Goal: Task Accomplishment & Management: Complete application form

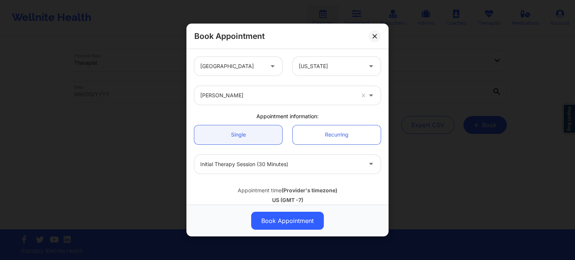
click at [381, 36] on div "Book Appointment" at bounding box center [288, 36] width 202 height 25
click at [376, 34] on icon at bounding box center [375, 36] width 4 height 4
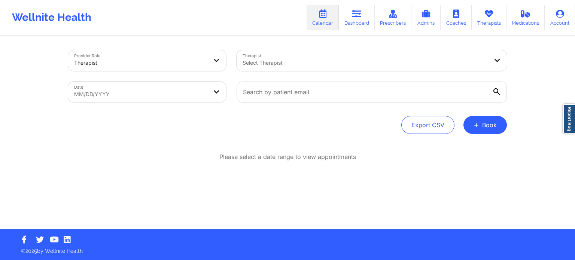
click at [317, 14] on link "Calendar" at bounding box center [323, 17] width 32 height 25
click at [482, 131] on button "+ Book" at bounding box center [485, 125] width 43 height 18
click at [486, 148] on button "Therapy Session" at bounding box center [472, 149] width 57 height 12
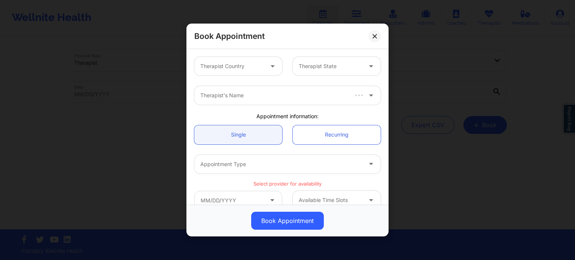
click at [231, 66] on div at bounding box center [231, 66] width 63 height 9
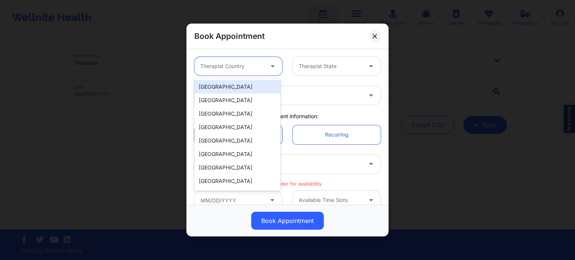
click at [238, 89] on div "[GEOGRAPHIC_DATA]" at bounding box center [237, 86] width 86 height 13
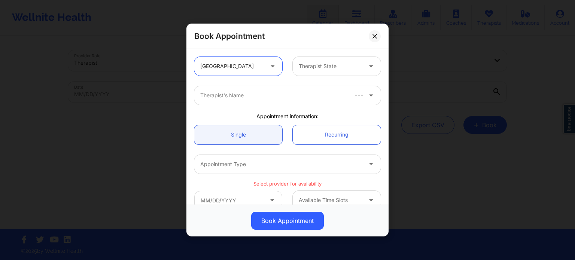
click at [322, 65] on div at bounding box center [330, 66] width 63 height 9
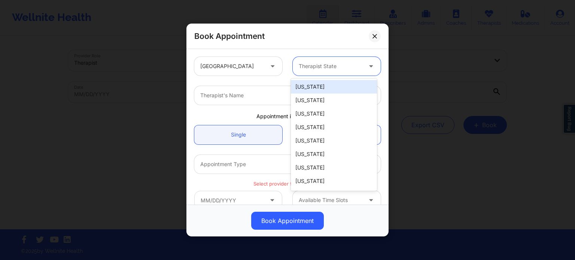
type input "f"
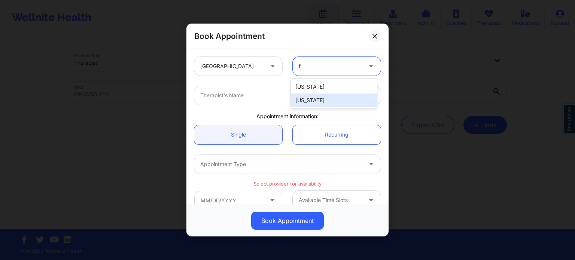
click at [312, 101] on div "[US_STATE]" at bounding box center [334, 100] width 86 height 13
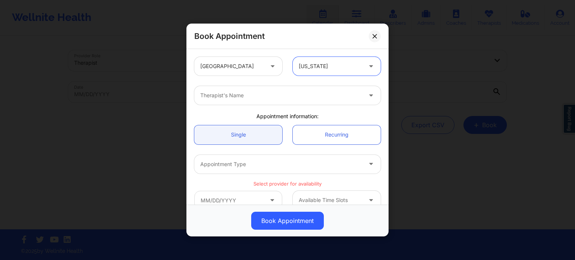
click at [272, 103] on div "Therapist's Name" at bounding box center [278, 95] width 169 height 19
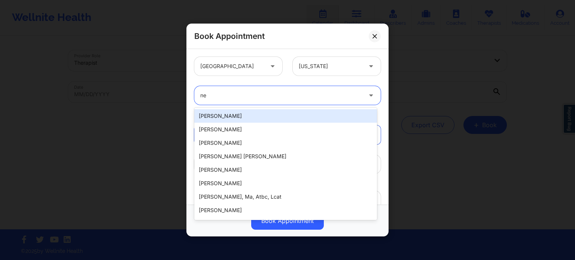
type input "n"
click at [311, 67] on div at bounding box center [330, 66] width 63 height 9
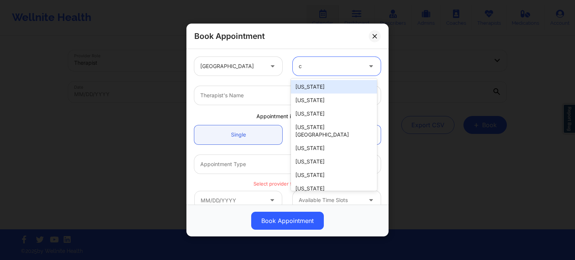
type input "ca"
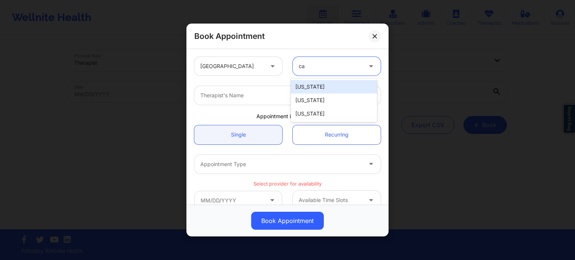
click at [306, 88] on div "[US_STATE]" at bounding box center [334, 86] width 86 height 13
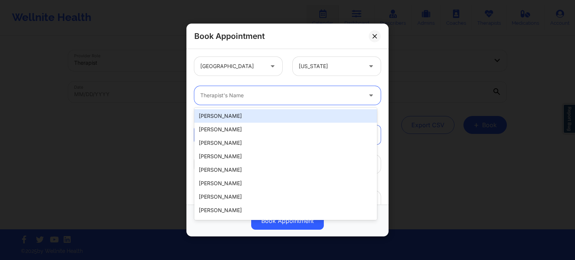
click at [268, 100] on div "Therapist's Name" at bounding box center [278, 95] width 169 height 19
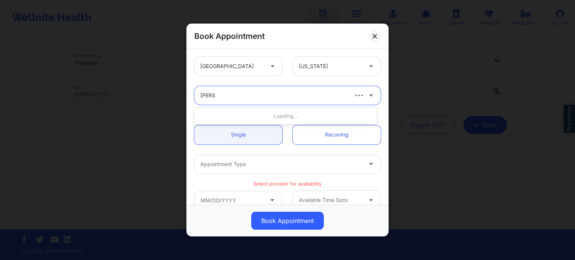
type input "quisha"
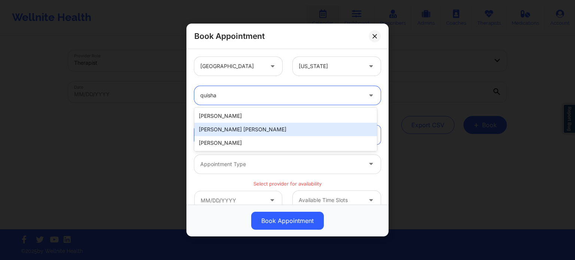
click at [263, 131] on div "[PERSON_NAME] [PERSON_NAME]" at bounding box center [285, 129] width 183 height 13
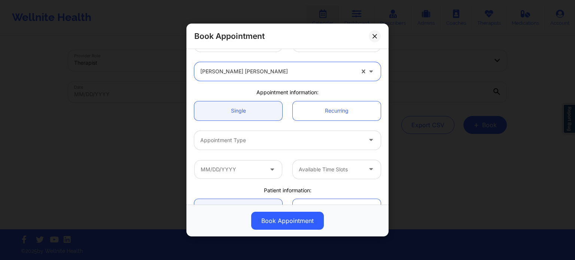
scroll to position [37, 0]
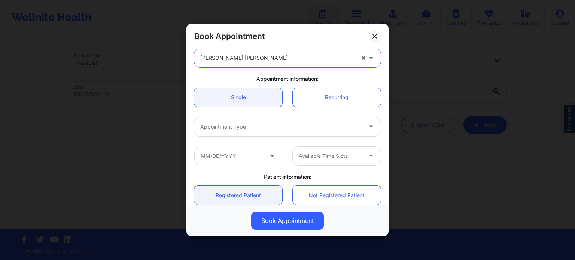
click at [276, 129] on div at bounding box center [281, 126] width 162 height 9
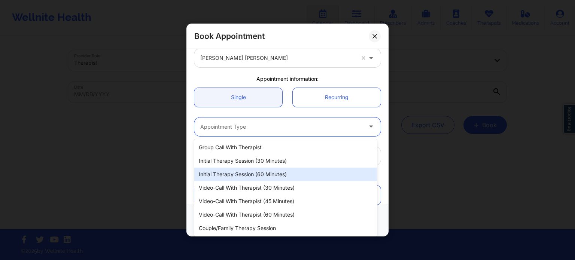
click at [273, 177] on div "Initial Therapy Session (60 minutes)" at bounding box center [285, 174] width 183 height 13
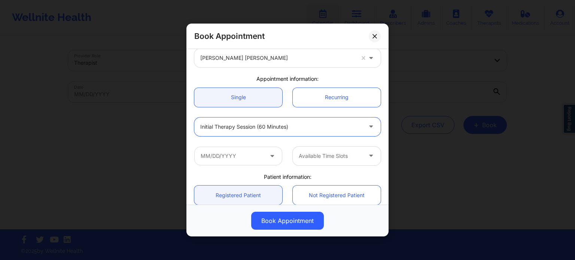
click at [275, 132] on div "Initial Therapy Session (60 minutes)" at bounding box center [281, 127] width 162 height 19
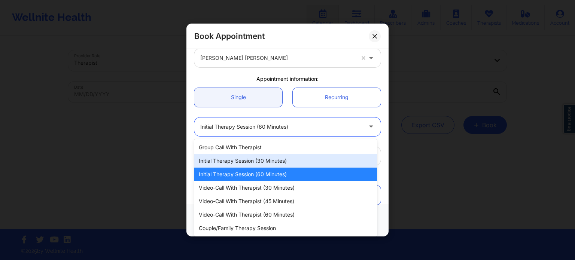
click at [265, 160] on div "Initial Therapy Session (30 minutes)" at bounding box center [285, 160] width 183 height 13
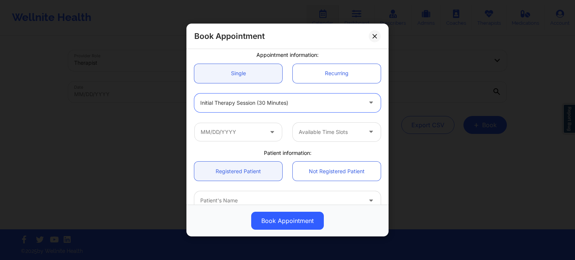
scroll to position [75, 0]
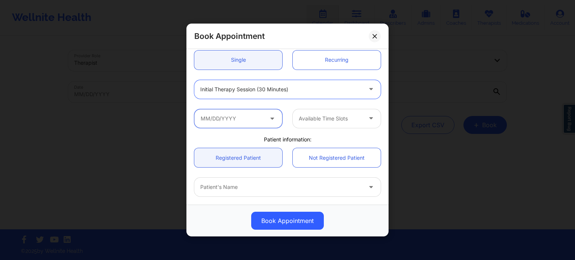
click at [243, 119] on input "text" at bounding box center [238, 118] width 88 height 19
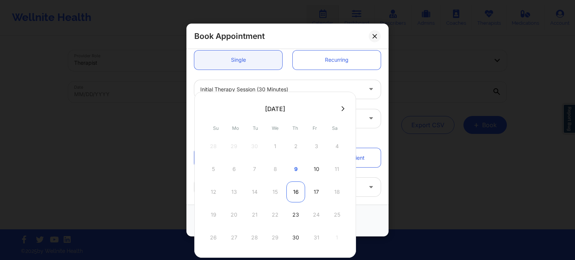
click at [290, 194] on div "16" at bounding box center [296, 192] width 19 height 21
type input "[DATE]"
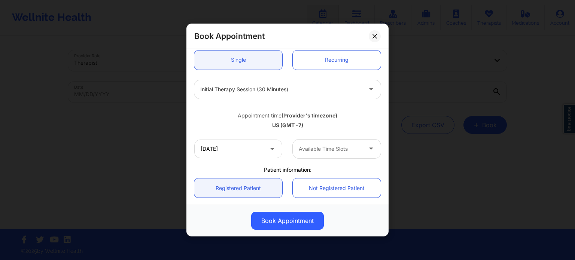
click at [317, 151] on div at bounding box center [330, 149] width 63 height 9
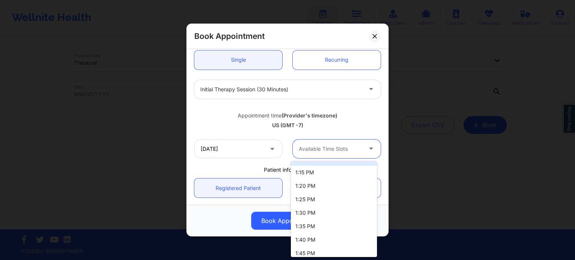
scroll to position [0, 0]
click at [323, 164] on div "1:00 PM" at bounding box center [334, 169] width 86 height 13
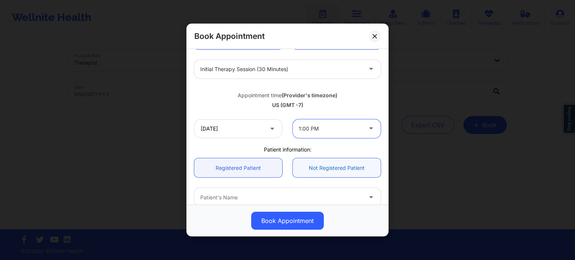
scroll to position [187, 0]
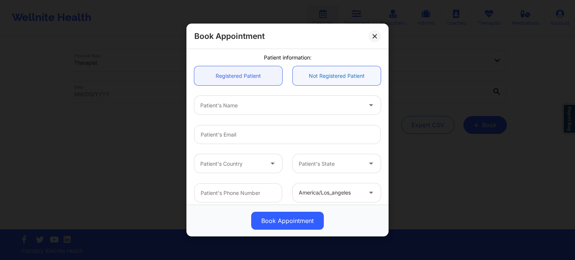
click at [348, 78] on link "Not Registered Patient" at bounding box center [337, 75] width 88 height 19
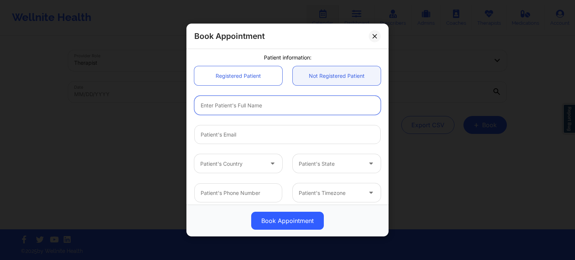
click at [252, 106] on input "text" at bounding box center [287, 105] width 187 height 19
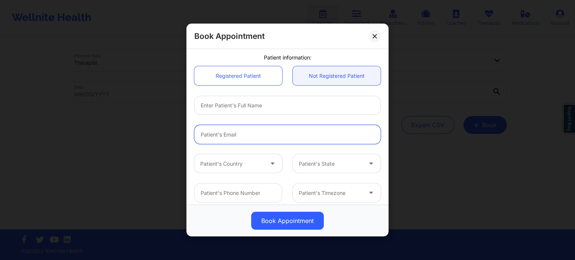
click at [252, 128] on input "email" at bounding box center [287, 134] width 187 height 19
paste input "[EMAIL_ADDRESS][DOMAIN_NAME]"
type input "[EMAIL_ADDRESS][DOMAIN_NAME]"
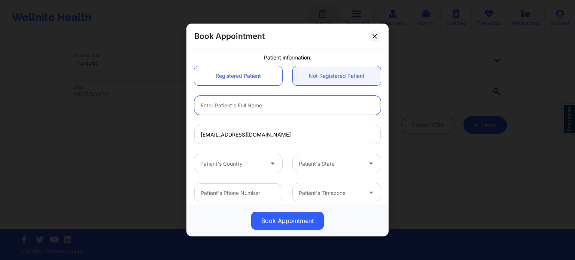
click at [266, 105] on input "text" at bounding box center [287, 105] width 187 height 19
type input "[PERSON_NAME]"
click at [235, 166] on div at bounding box center [231, 164] width 63 height 9
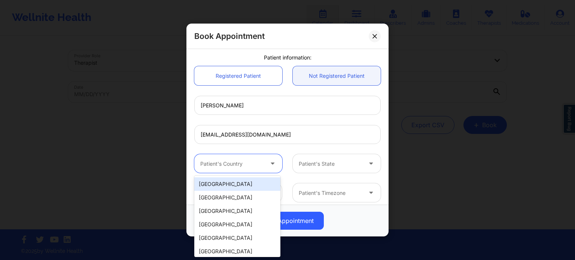
click at [234, 180] on div "[GEOGRAPHIC_DATA]" at bounding box center [237, 184] width 86 height 13
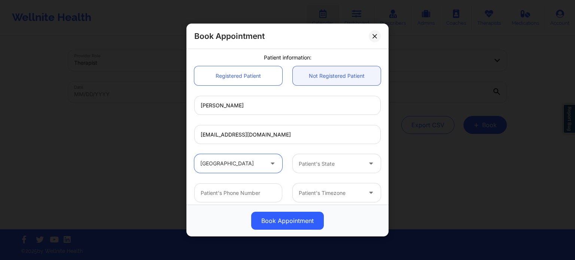
click at [301, 165] on div at bounding box center [330, 164] width 63 height 9
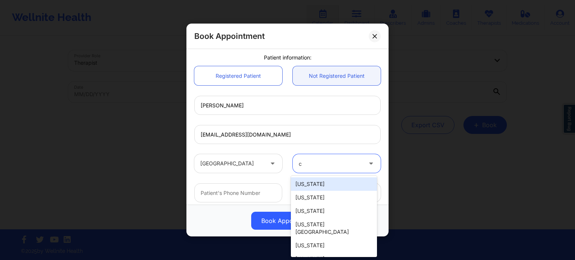
type input "ca"
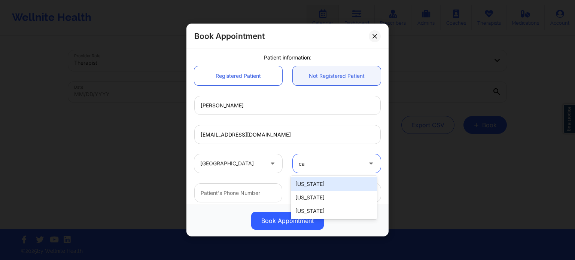
click at [306, 184] on div "[US_STATE]" at bounding box center [334, 184] width 86 height 13
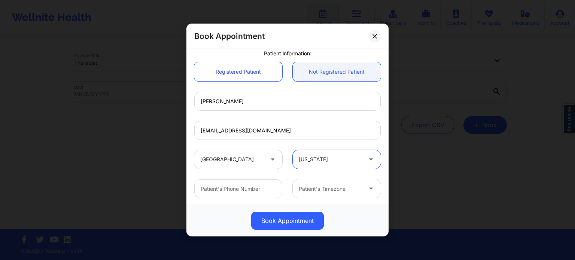
scroll to position [193, 0]
drag, startPoint x: 239, startPoint y: 187, endPoint x: 242, endPoint y: 187, distance: 3.8
click at [239, 187] on input "text" at bounding box center [238, 187] width 88 height 19
paste input "[PHONE_NUMBER]"
type input "[PHONE_NUMBER]"
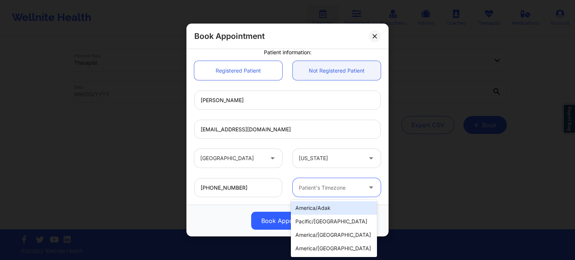
click at [314, 184] on div at bounding box center [330, 188] width 63 height 9
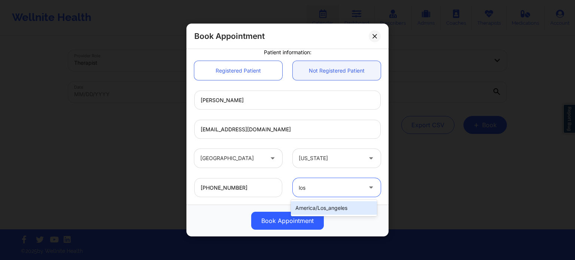
type input "los"
click at [325, 208] on div "america/los_angeles" at bounding box center [334, 208] width 86 height 13
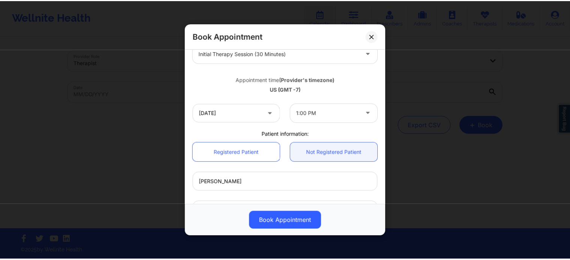
scroll to position [112, 0]
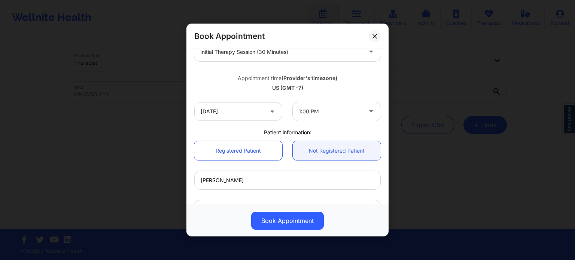
click at [290, 222] on button "Book Appointment" at bounding box center [287, 221] width 73 height 18
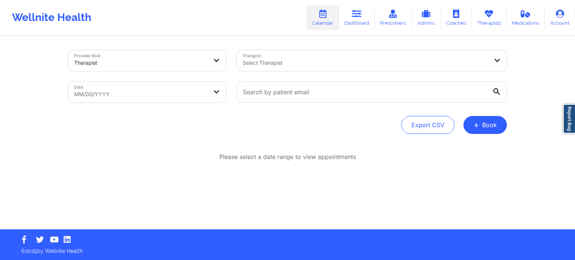
click at [298, 65] on div at bounding box center [366, 62] width 246 height 9
type input "quisha mon"
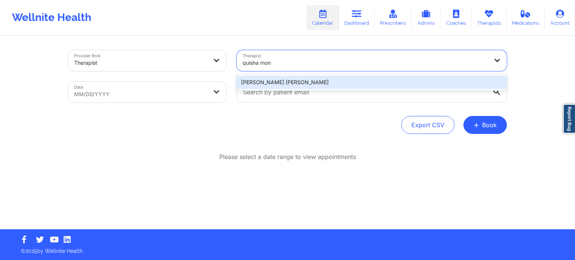
click at [288, 81] on div "[PERSON_NAME] [PERSON_NAME]" at bounding box center [372, 82] width 270 height 13
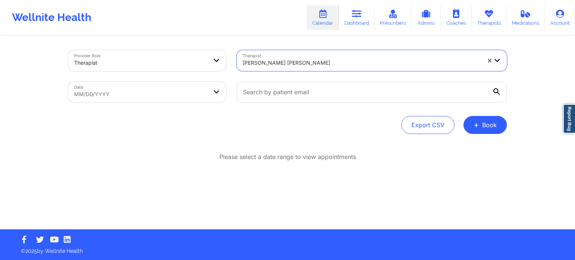
click at [128, 98] on body "Wellnite Health Calendar Dashboard Prescribers Admins Coaches Therapists Medica…" at bounding box center [287, 130] width 575 height 260
select select "2025-8"
select select "2025-9"
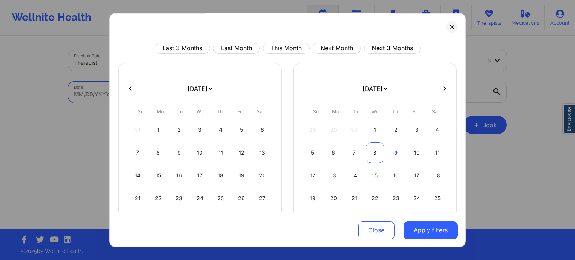
click at [376, 155] on div "8" at bounding box center [375, 152] width 19 height 21
select select "2025-9"
select select "2025-10"
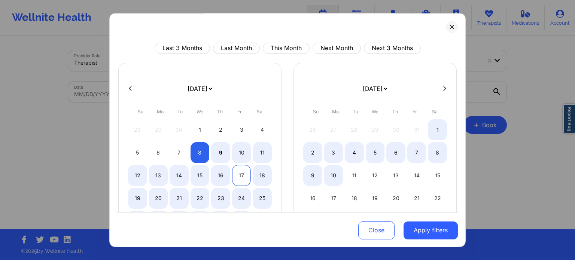
select select "2025-9"
select select "2025-10"
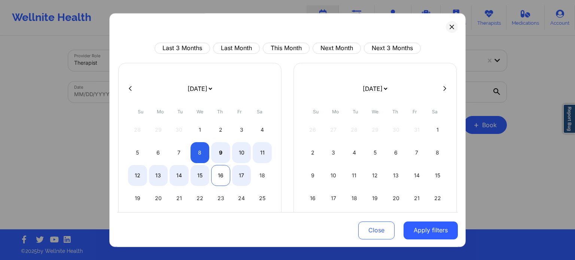
select select "2025-9"
select select "2025-10"
click at [228, 175] on div "16" at bounding box center [220, 175] width 19 height 21
select select "2025-9"
select select "2025-10"
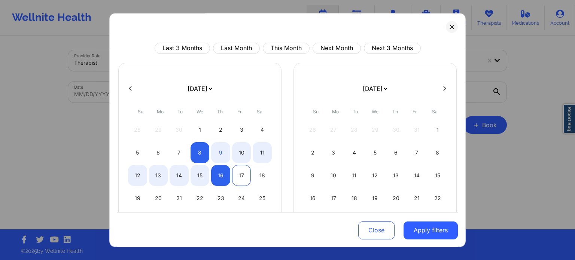
click at [235, 174] on div "17" at bounding box center [241, 175] width 19 height 21
select select "2025-9"
select select "2025-10"
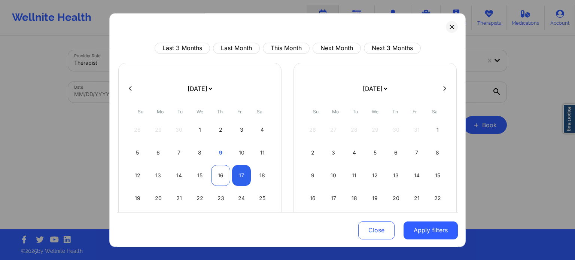
select select "2025-9"
select select "2025-10"
select select "2025-9"
select select "2025-10"
click at [202, 178] on div "15" at bounding box center [200, 175] width 19 height 21
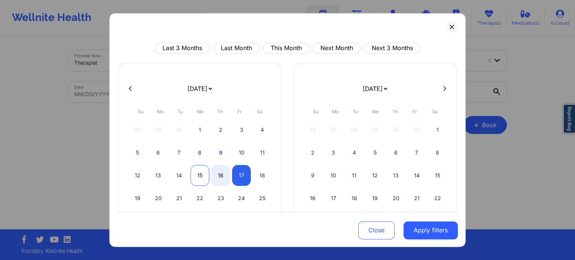
select select "2025-9"
select select "2025-10"
select select "2025-9"
select select "2025-10"
select select "2025-9"
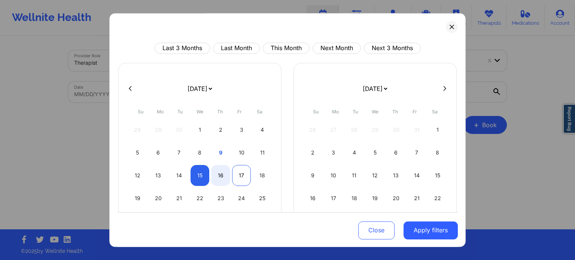
select select "2025-10"
click at [237, 175] on div "17" at bounding box center [241, 175] width 19 height 21
select select "2025-9"
select select "2025-10"
click at [421, 229] on button "Apply filters" at bounding box center [431, 230] width 54 height 18
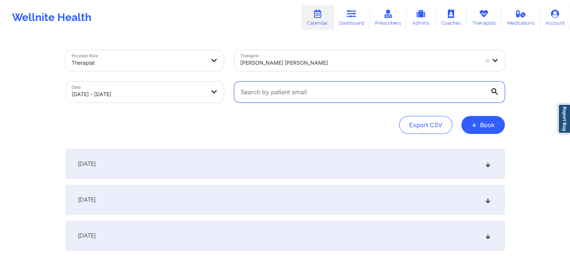
click at [324, 94] on input "text" at bounding box center [369, 92] width 270 height 21
click at [234, 115] on div "Provider Role Therapist Therapist [PERSON_NAME] [PERSON_NAME] Date [DATE] - [DA…" at bounding box center [285, 92] width 439 height 84
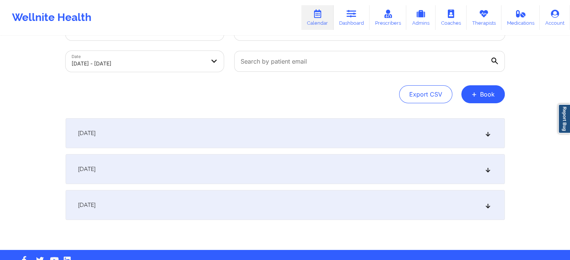
scroll to position [51, 0]
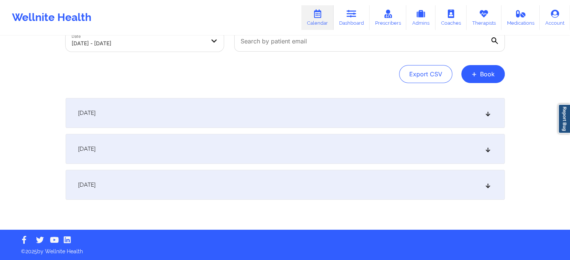
click at [175, 151] on div "[DATE]" at bounding box center [285, 149] width 439 height 30
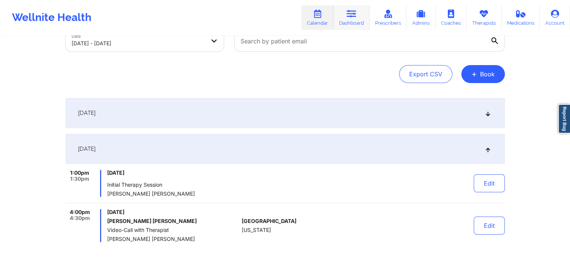
click at [355, 20] on link "Dashboard" at bounding box center [351, 17] width 36 height 25
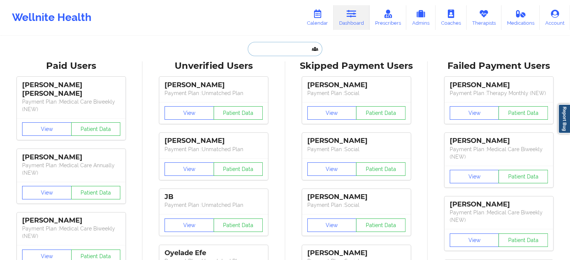
click at [275, 45] on input "text" at bounding box center [285, 49] width 74 height 14
paste input "[EMAIL_ADDRESS][DOMAIN_NAME]"
type input "[EMAIL_ADDRESS][DOMAIN_NAME]"
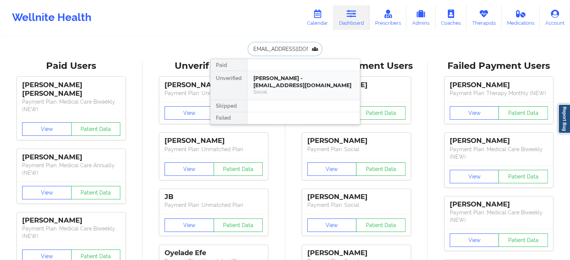
click at [271, 78] on div "[PERSON_NAME] - [EMAIL_ADDRESS][DOMAIN_NAME]" at bounding box center [303, 82] width 100 height 14
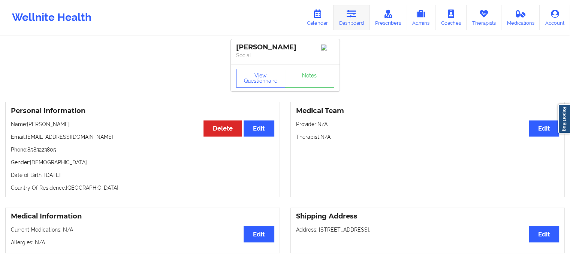
click at [364, 21] on link "Dashboard" at bounding box center [351, 17] width 36 height 25
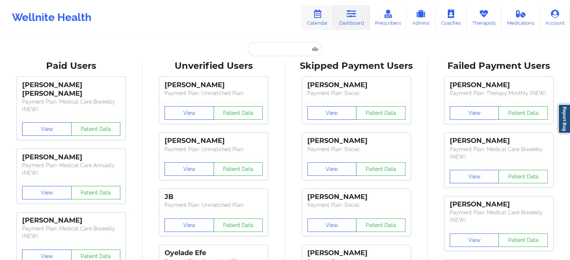
click at [319, 15] on icon at bounding box center [317, 14] width 10 height 8
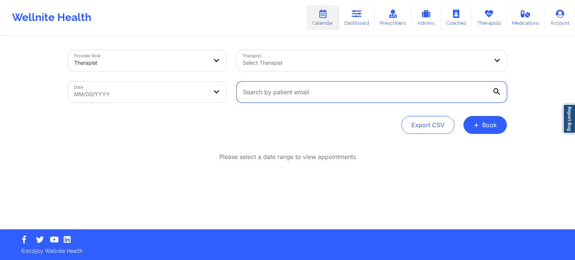
click at [313, 90] on input "text" at bounding box center [372, 92] width 270 height 21
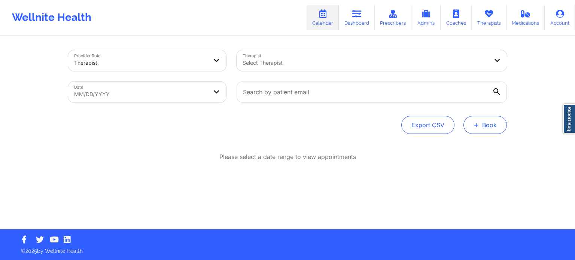
click at [484, 129] on button "+ Book" at bounding box center [485, 125] width 43 height 18
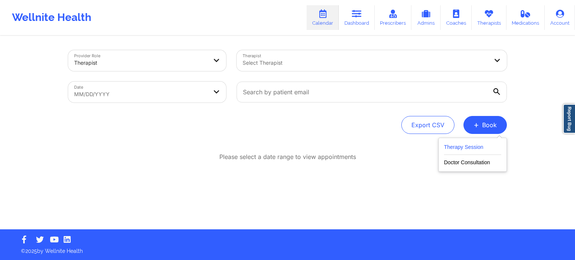
click at [455, 148] on button "Therapy Session" at bounding box center [472, 149] width 57 height 12
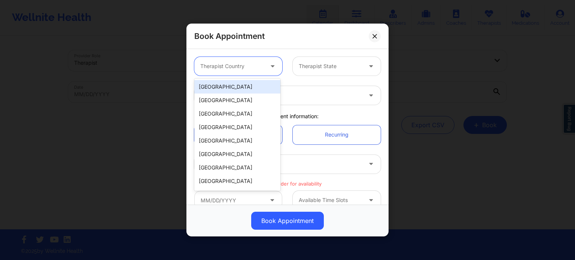
click at [230, 60] on div "Therapist Country" at bounding box center [229, 66] width 70 height 19
click at [227, 84] on div "[GEOGRAPHIC_DATA]" at bounding box center [237, 86] width 86 height 13
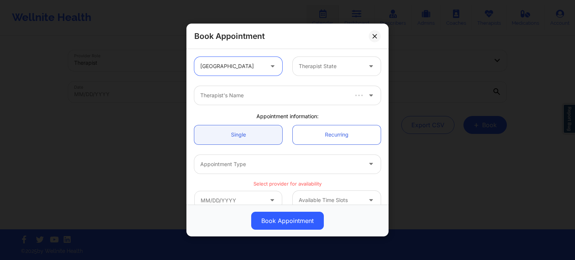
click at [315, 72] on div "Therapist State" at bounding box center [328, 66] width 70 height 19
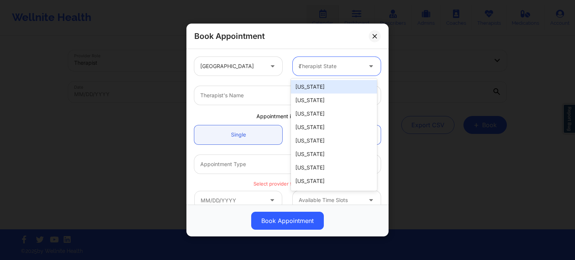
type input "ca"
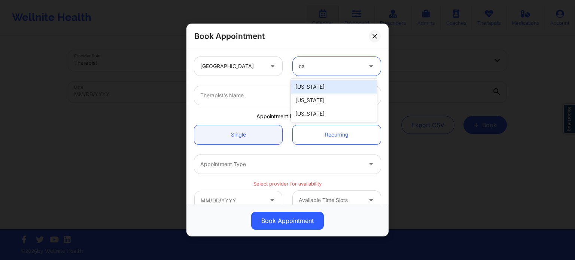
click at [311, 85] on div "[US_STATE]" at bounding box center [334, 86] width 86 height 13
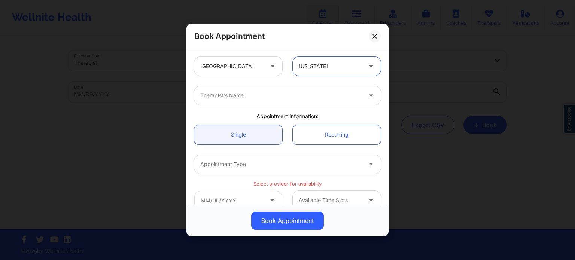
click at [269, 95] on div at bounding box center [281, 95] width 162 height 9
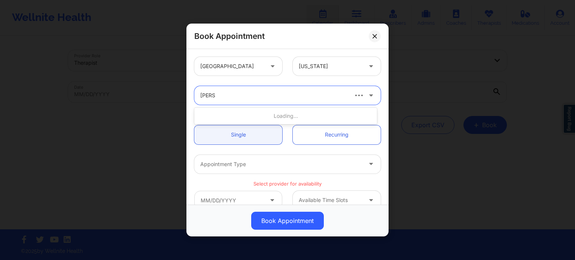
type input "quisha"
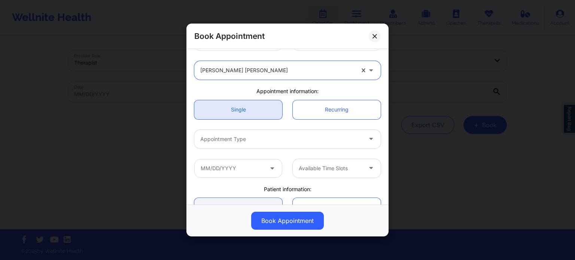
scroll to position [75, 0]
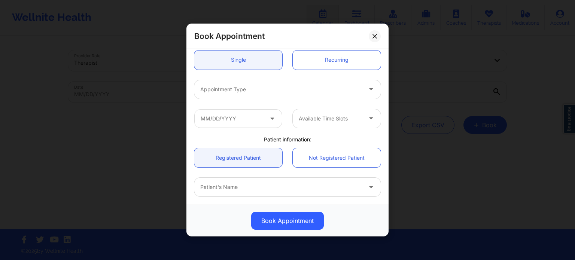
click at [267, 88] on div at bounding box center [281, 89] width 162 height 9
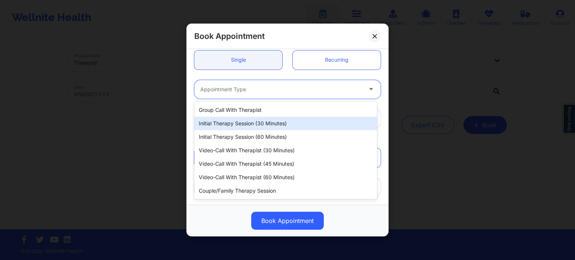
click at [264, 124] on div "Initial Therapy Session (30 minutes)" at bounding box center [285, 123] width 183 height 13
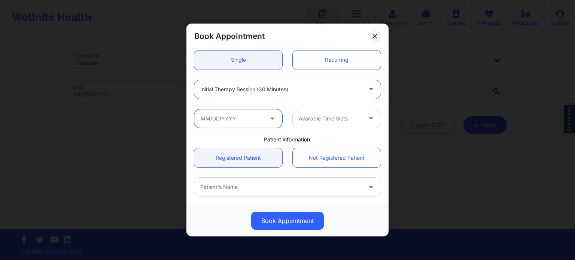
click at [246, 123] on input "text" at bounding box center [238, 118] width 88 height 19
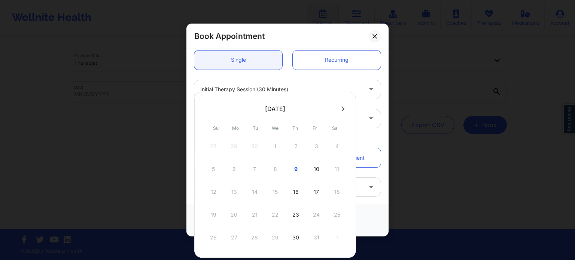
click at [314, 169] on div "10" at bounding box center [316, 169] width 19 height 21
type input "[DATE]"
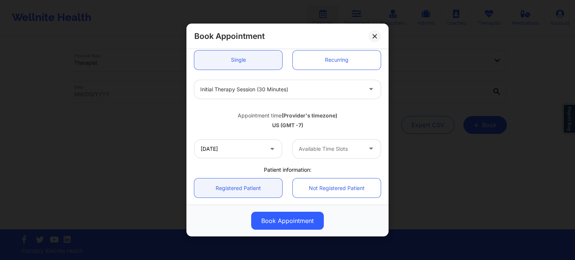
click at [325, 146] on div at bounding box center [330, 149] width 63 height 9
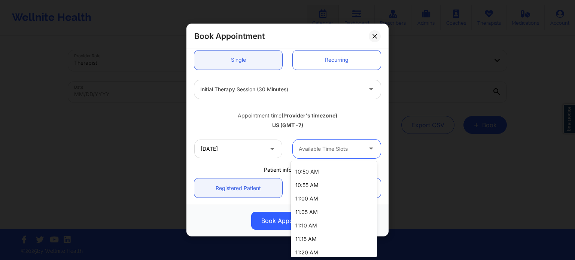
scroll to position [285, 0]
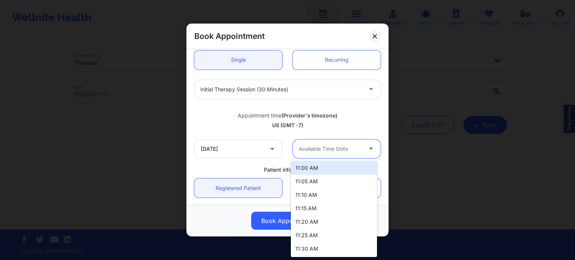
click at [203, 122] on div "US (GMT -7)" at bounding box center [287, 125] width 187 height 7
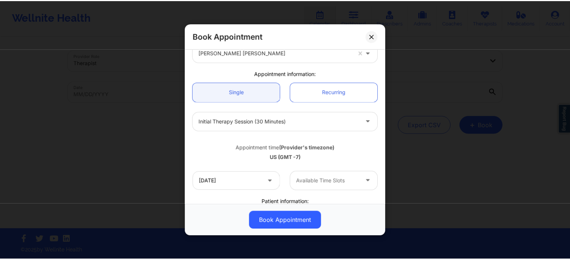
scroll to position [0, 0]
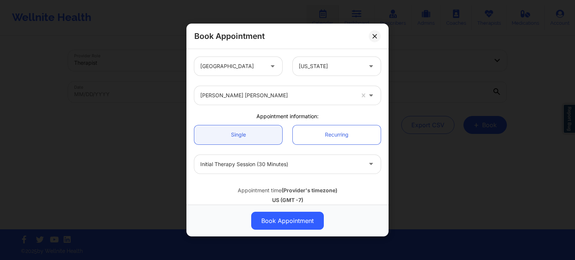
click at [417, 93] on div "Book Appointment [GEOGRAPHIC_DATA] [US_STATE] [PERSON_NAME] [PERSON_NAME] Appoi…" at bounding box center [287, 130] width 575 height 260
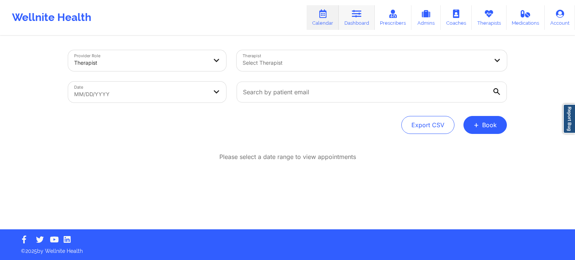
click at [356, 18] on link "Dashboard" at bounding box center [357, 17] width 36 height 25
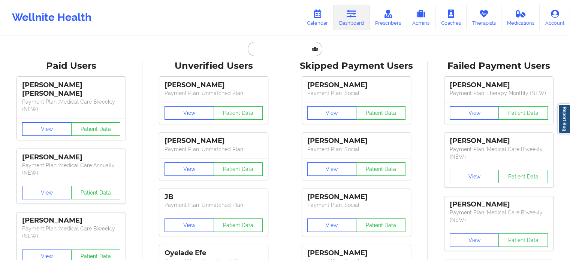
click at [273, 53] on input "text" at bounding box center [285, 49] width 74 height 14
paste input "[EMAIL_ADDRESS][DOMAIN_NAME]"
type input "[EMAIL_ADDRESS][DOMAIN_NAME]"
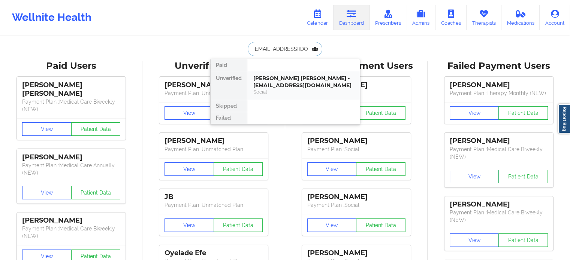
click at [270, 78] on div "[PERSON_NAME] [PERSON_NAME] - [EMAIL_ADDRESS][DOMAIN_NAME]" at bounding box center [303, 82] width 100 height 14
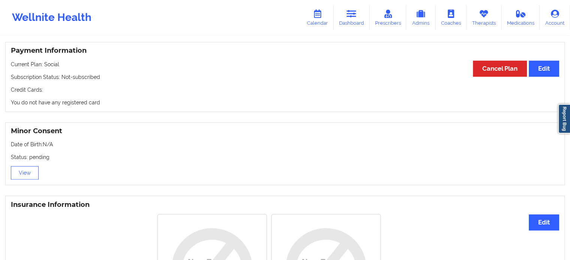
scroll to position [360, 0]
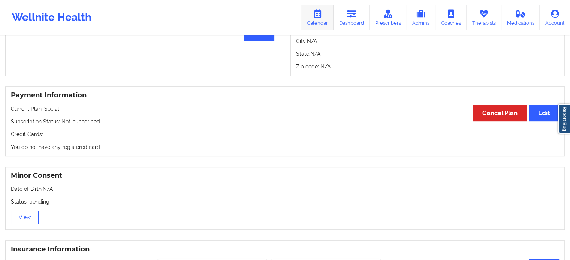
click at [321, 22] on link "Calendar" at bounding box center [317, 17] width 32 height 25
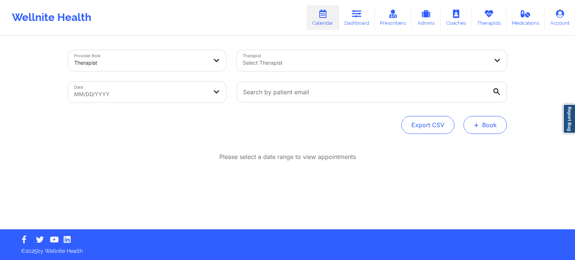
click at [482, 126] on button "+ Book" at bounding box center [485, 125] width 43 height 18
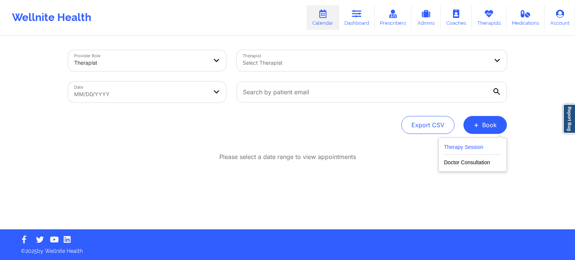
click at [461, 143] on button "Therapy Session" at bounding box center [472, 149] width 57 height 12
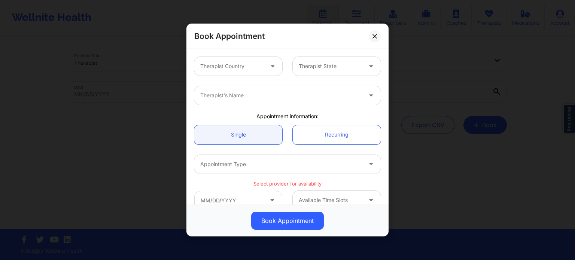
click at [237, 66] on div at bounding box center [231, 66] width 63 height 9
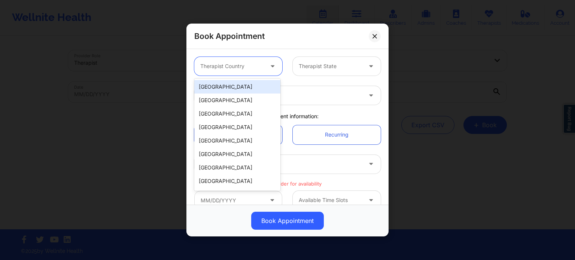
click at [232, 87] on div "[GEOGRAPHIC_DATA]" at bounding box center [237, 86] width 86 height 13
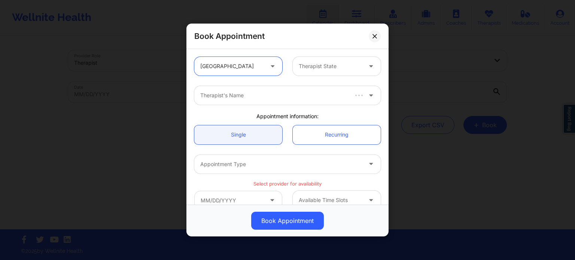
click at [336, 66] on div at bounding box center [330, 66] width 63 height 9
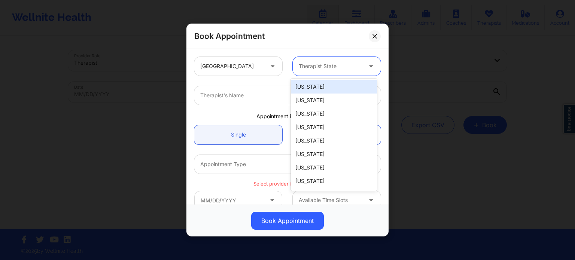
type input "f"
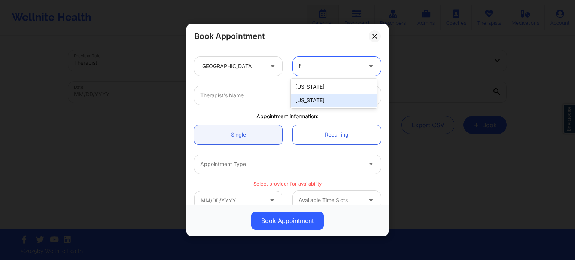
click at [320, 102] on div "[US_STATE]" at bounding box center [334, 100] width 86 height 13
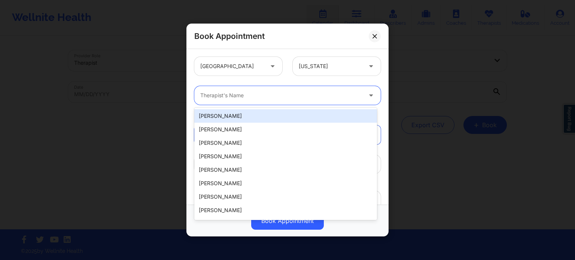
click at [270, 101] on div "Therapist's Name" at bounding box center [278, 95] width 169 height 19
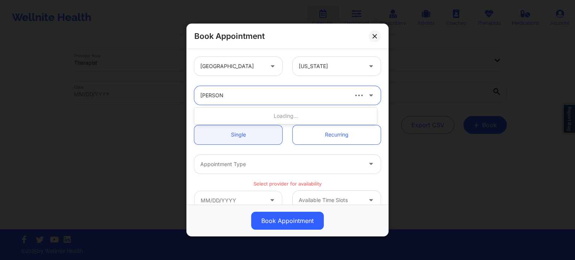
type input "[PERSON_NAME] [PERSON_NAME]"
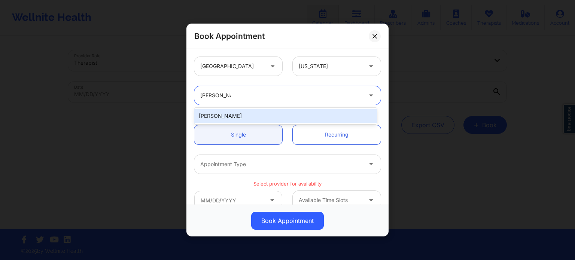
click at [257, 113] on div "[PERSON_NAME]" at bounding box center [285, 115] width 183 height 13
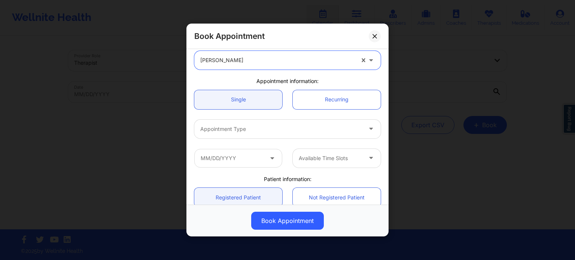
scroll to position [75, 0]
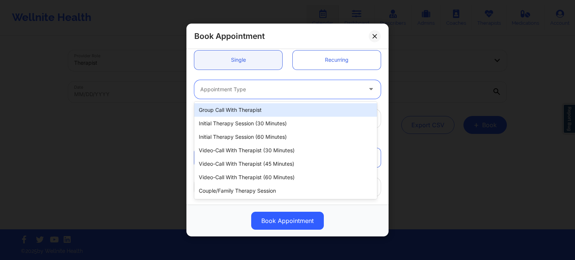
click at [248, 90] on div at bounding box center [281, 89] width 162 height 9
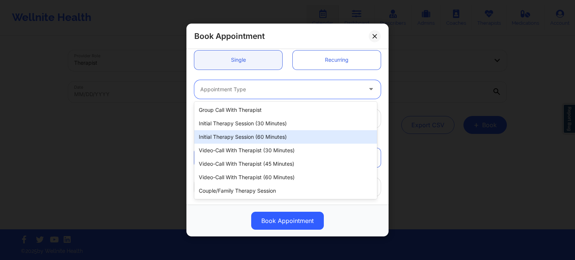
click at [227, 133] on div "Initial Therapy Session (60 minutes)" at bounding box center [285, 136] width 183 height 13
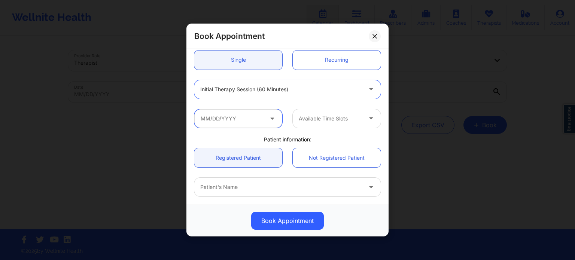
click at [233, 121] on input "text" at bounding box center [238, 118] width 88 height 19
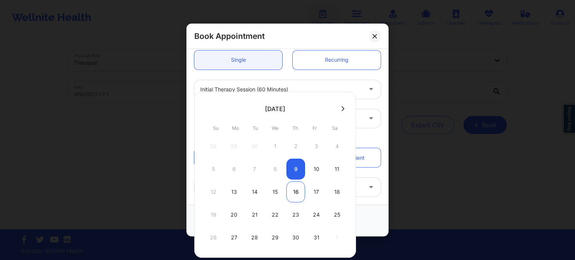
click at [288, 193] on div "16" at bounding box center [296, 192] width 19 height 21
type input "[DATE]"
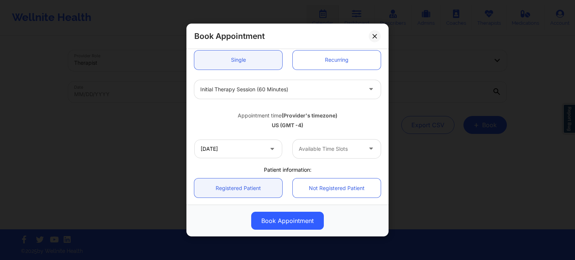
click at [318, 141] on div "Available Time Slots" at bounding box center [328, 149] width 70 height 19
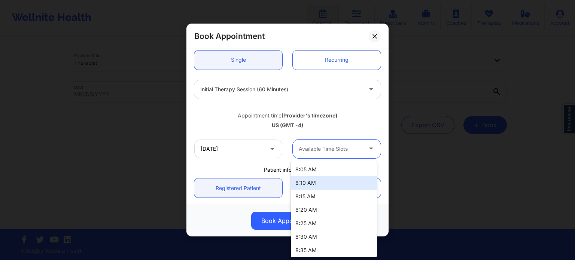
scroll to position [300, 0]
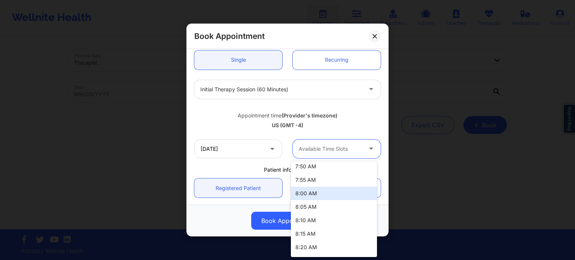
click at [320, 191] on div "8:00 AM" at bounding box center [334, 193] width 86 height 13
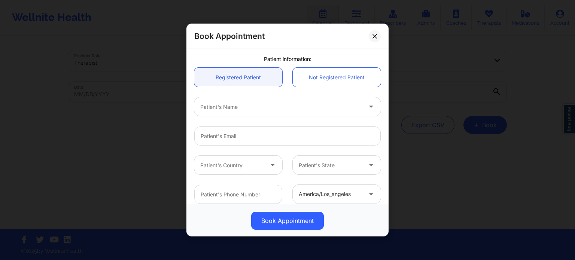
scroll to position [187, 0]
click at [243, 137] on input "email" at bounding box center [287, 134] width 187 height 19
paste input "[EMAIL_ADDRESS][DOMAIN_NAME]"
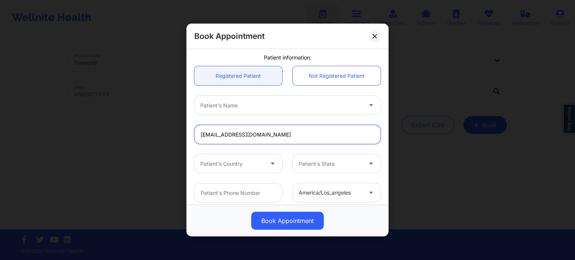
type input "[EMAIL_ADDRESS][DOMAIN_NAME]"
click at [243, 108] on div at bounding box center [281, 105] width 162 height 9
drag, startPoint x: 313, startPoint y: 140, endPoint x: 220, endPoint y: 128, distance: 93.7
click at [222, 129] on input "[EMAIL_ADDRESS][DOMAIN_NAME]" at bounding box center [287, 134] width 187 height 19
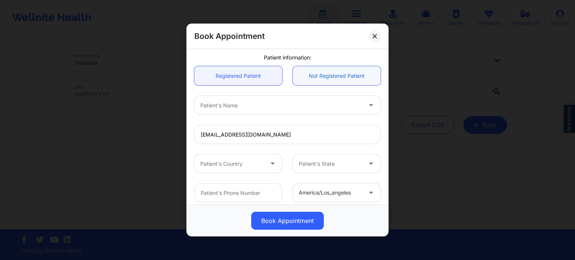
click at [341, 75] on link "Not Registered Patient" at bounding box center [337, 75] width 88 height 19
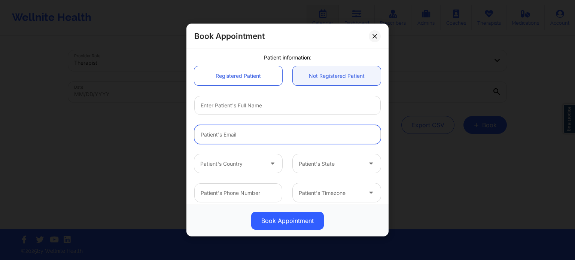
click at [251, 131] on input "email" at bounding box center [287, 134] width 187 height 19
paste input "[EMAIL_ADDRESS][DOMAIN_NAME]"
type input "[EMAIL_ADDRESS][DOMAIN_NAME]"
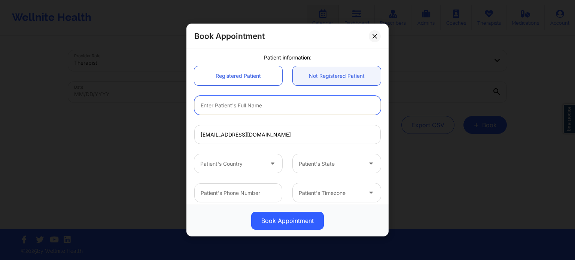
click at [260, 107] on input "text" at bounding box center [287, 105] width 187 height 19
drag, startPoint x: 250, startPoint y: 103, endPoint x: 254, endPoint y: 104, distance: 3.9
click at [252, 103] on input "text" at bounding box center [287, 105] width 187 height 19
drag, startPoint x: 257, startPoint y: 103, endPoint x: 255, endPoint y: 108, distance: 5.4
click at [255, 106] on input "text" at bounding box center [287, 105] width 187 height 19
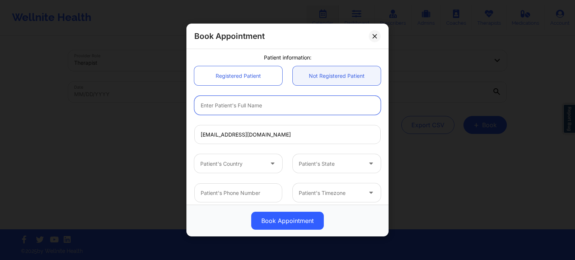
click at [287, 110] on input "text" at bounding box center [287, 105] width 187 height 19
paste input "[EMAIL_ADDRESS][DOMAIN_NAME]"
type input "[EMAIL_ADDRESS][DOMAIN_NAME]"
drag, startPoint x: 301, startPoint y: 109, endPoint x: 173, endPoint y: 102, distance: 128.3
click at [173, 102] on div "Book Appointment [GEOGRAPHIC_DATA] [US_STATE] [PERSON_NAME] Appointment informa…" at bounding box center [287, 130] width 575 height 260
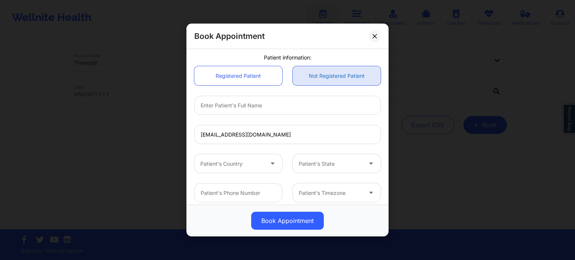
click at [313, 81] on link "Not Registered Patient" at bounding box center [337, 75] width 88 height 19
click at [315, 79] on link "Not Registered Patient" at bounding box center [337, 75] width 88 height 19
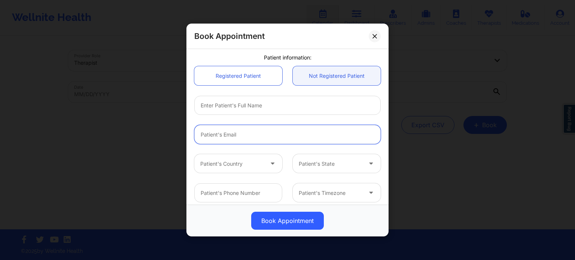
click at [264, 133] on input "email" at bounding box center [287, 134] width 187 height 19
paste input "[EMAIL_ADDRESS][DOMAIN_NAME]"
type input "[EMAIL_ADDRESS][DOMAIN_NAME]"
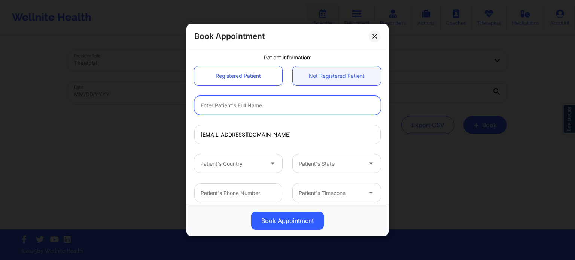
click at [267, 108] on input "text" at bounding box center [287, 105] width 187 height 19
type input "d"
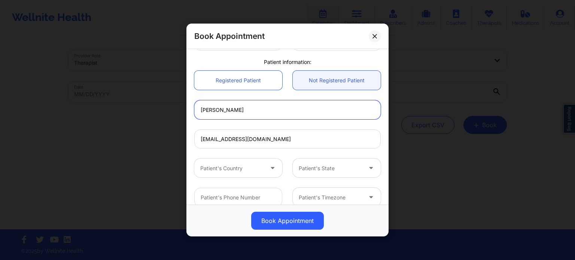
scroll to position [193, 0]
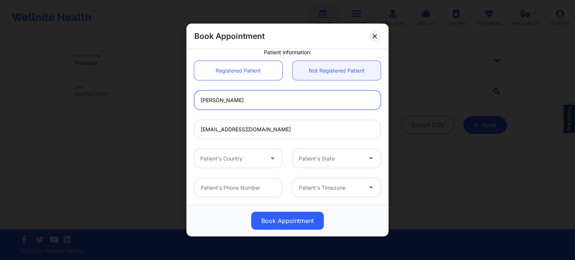
type input "[PERSON_NAME]"
click at [257, 158] on div at bounding box center [231, 158] width 63 height 9
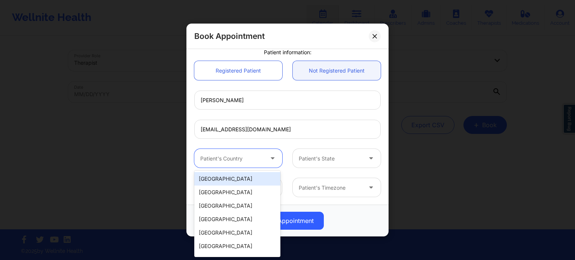
click at [243, 177] on div "[GEOGRAPHIC_DATA]" at bounding box center [237, 178] width 86 height 13
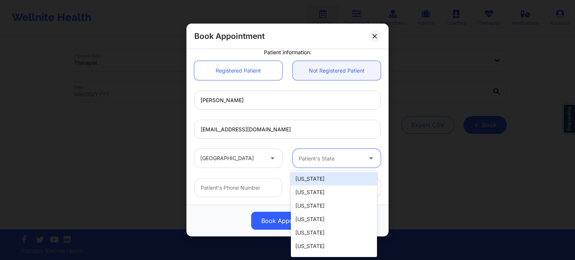
click at [310, 159] on div at bounding box center [330, 158] width 63 height 9
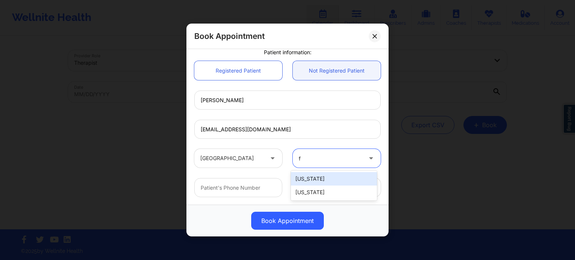
type input "fl"
click at [312, 183] on div "[US_STATE]" at bounding box center [334, 178] width 86 height 13
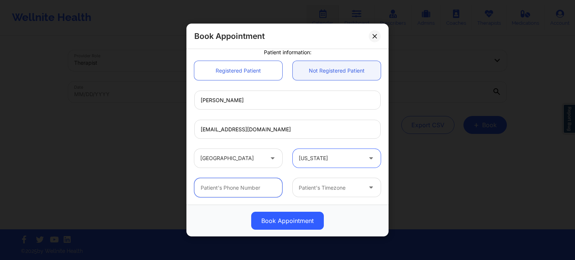
click at [239, 188] on input "text" at bounding box center [238, 187] width 88 height 19
paste input "[PHONE_NUMBER]"
type input "[PHONE_NUMBER]"
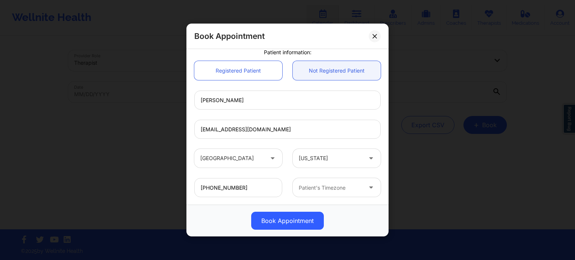
click at [321, 189] on div at bounding box center [330, 188] width 63 height 9
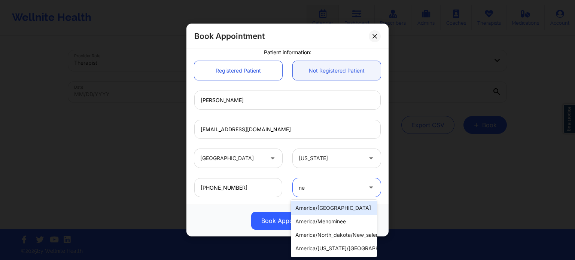
type input "new"
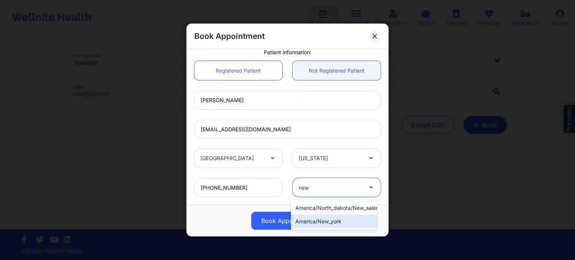
click at [326, 223] on div "america/new_york" at bounding box center [334, 221] width 86 height 13
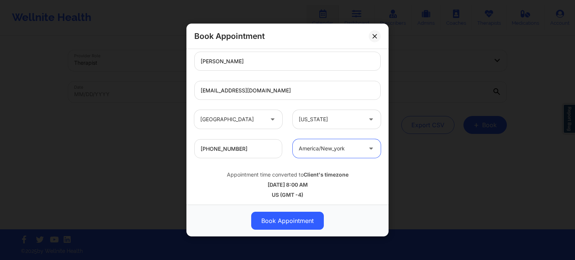
scroll to position [233, 0]
click at [301, 218] on button "Book Appointment" at bounding box center [287, 221] width 73 height 18
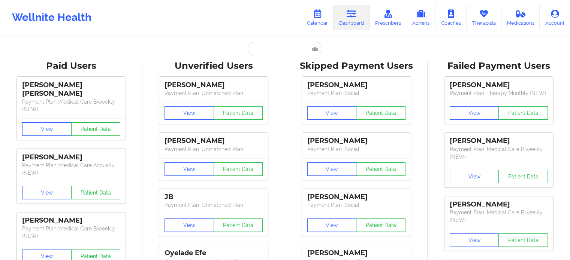
click at [284, 46] on input "text" at bounding box center [285, 49] width 74 height 14
paste input "[EMAIL_ADDRESS][DOMAIN_NAME]"
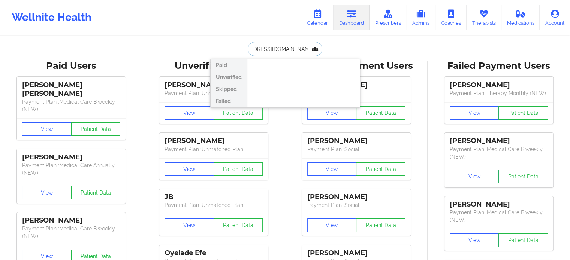
type input "[EMAIL_ADDRESS][DOMAIN_NAME]"
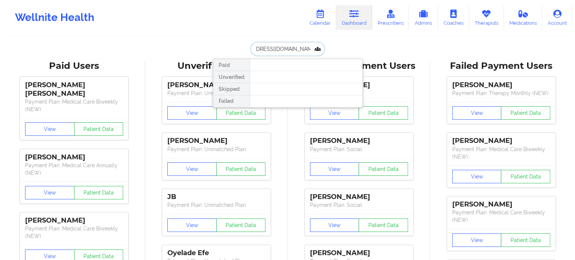
scroll to position [0, 0]
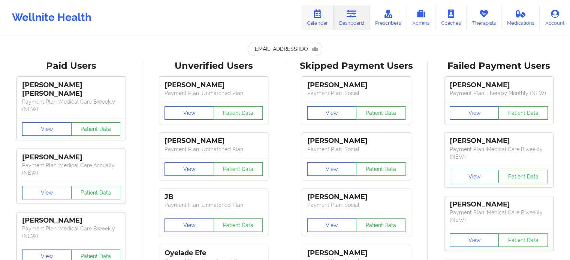
click at [311, 13] on link "Calendar" at bounding box center [317, 17] width 32 height 25
